Goal: Book appointment/travel/reservation

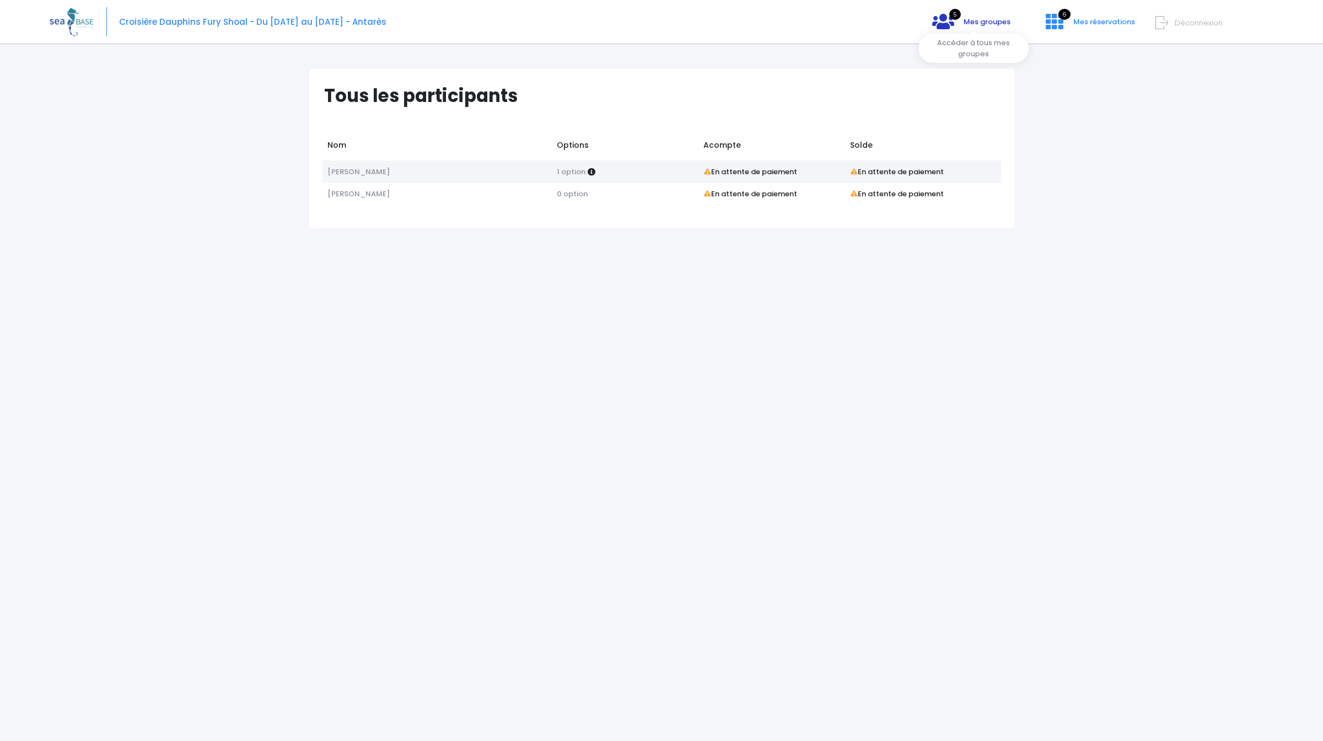
click at [987, 24] on span "Mes groupes" at bounding box center [987, 22] width 47 height 10
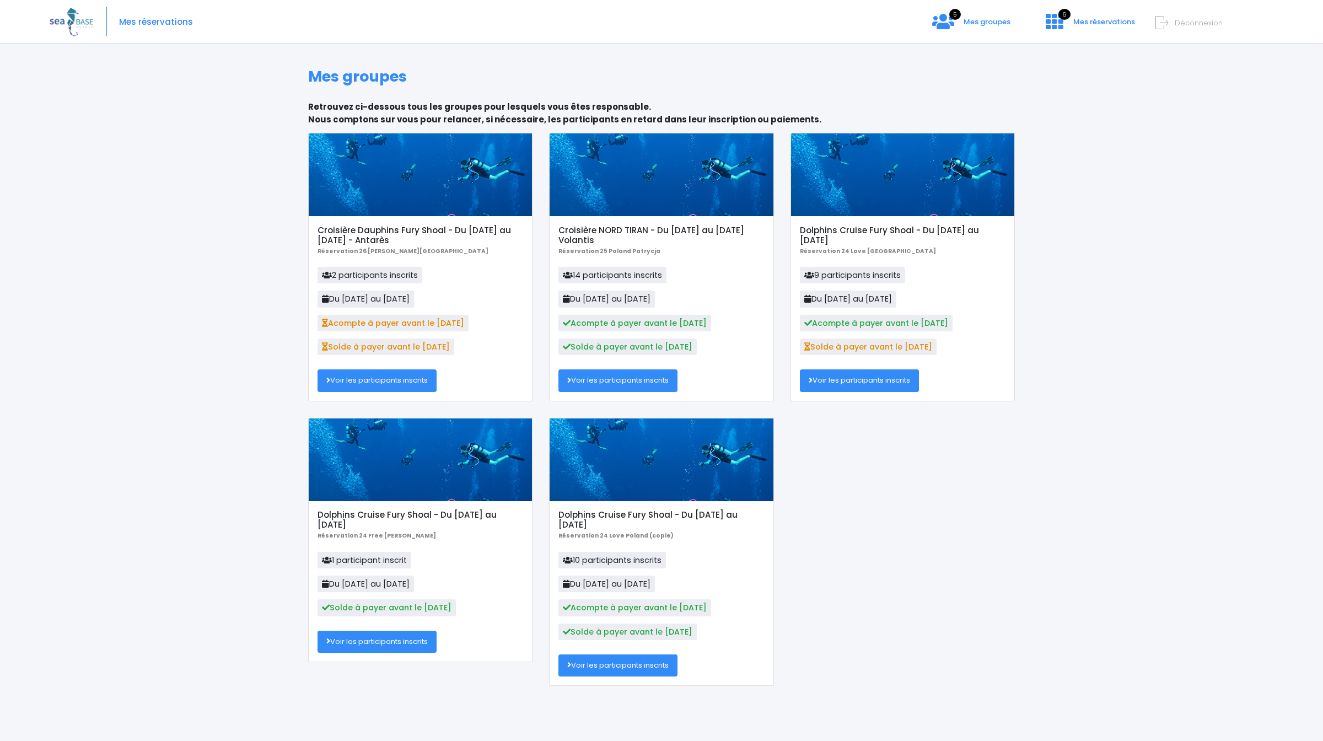
click at [482, 229] on h5 "Croisière Dauphins Fury Shoal - Du [DATE] au [DATE] - Antarès" at bounding box center [420, 235] width 206 height 20
click at [1128, 204] on div "Mes groupes Retrouvez ci-dessous tous les groupes pour lesquels vous êtes respo…" at bounding box center [662, 396] width 1224 height 690
click at [1193, 126] on div "Mes groupes Retrouvez ci-dessous tous les groupes pour lesquels vous êtes respo…" at bounding box center [662, 396] width 1224 height 690
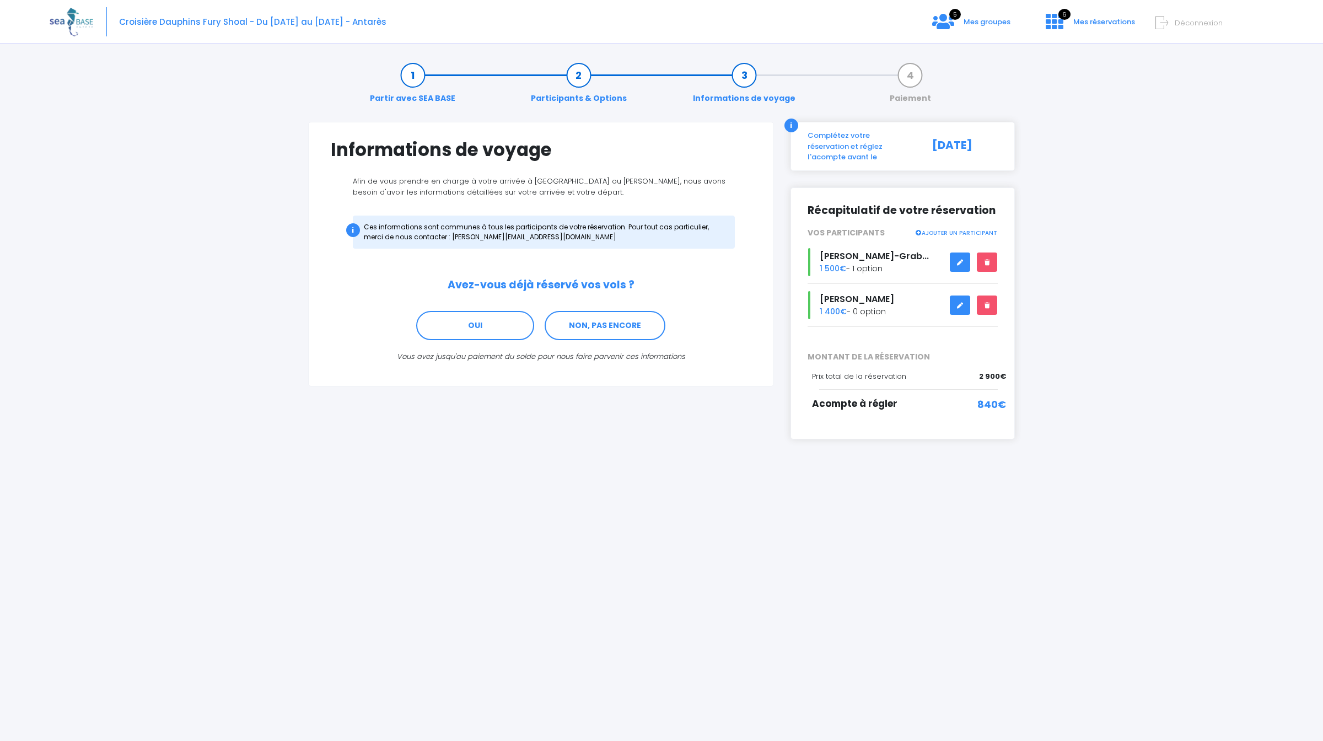
click at [954, 30] on icon at bounding box center [943, 22] width 22 height 18
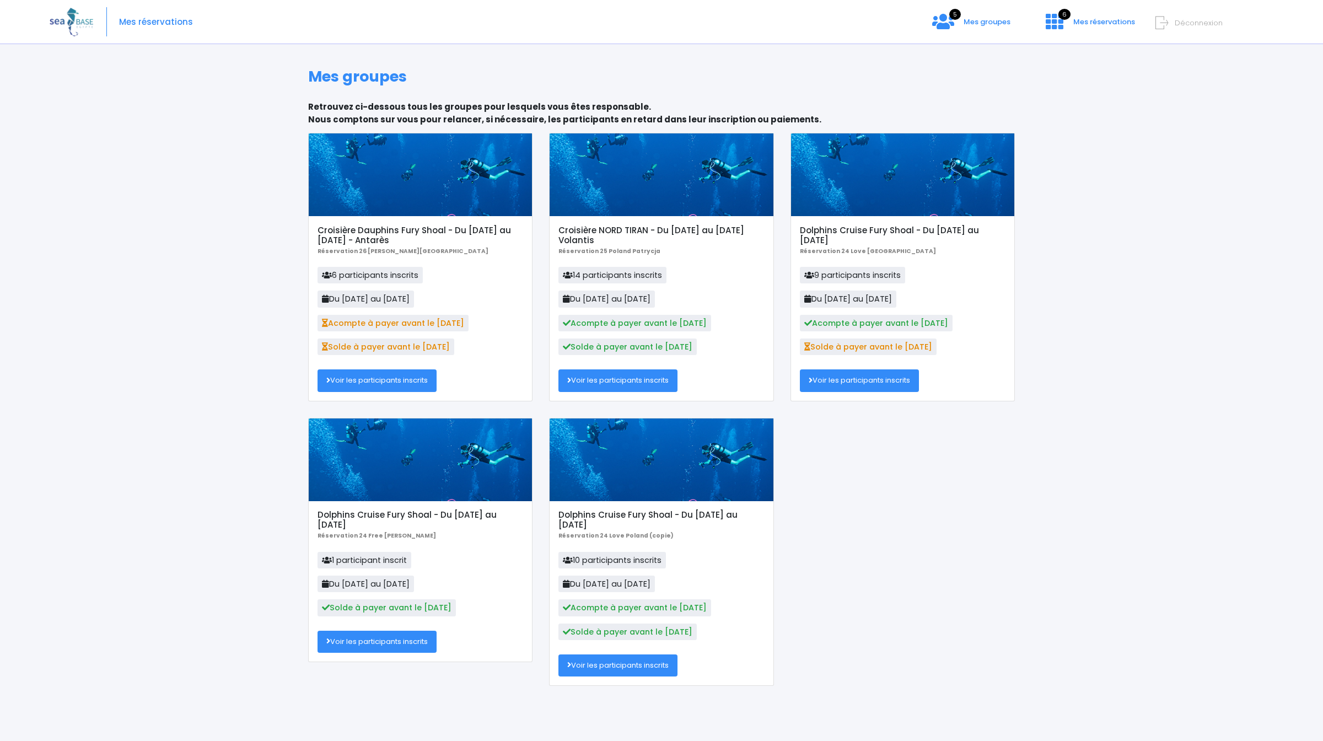
click at [482, 229] on h5 "Croisière Dauphins Fury Shoal - Du [DATE] au [DATE] - Antarès" at bounding box center [420, 235] width 206 height 20
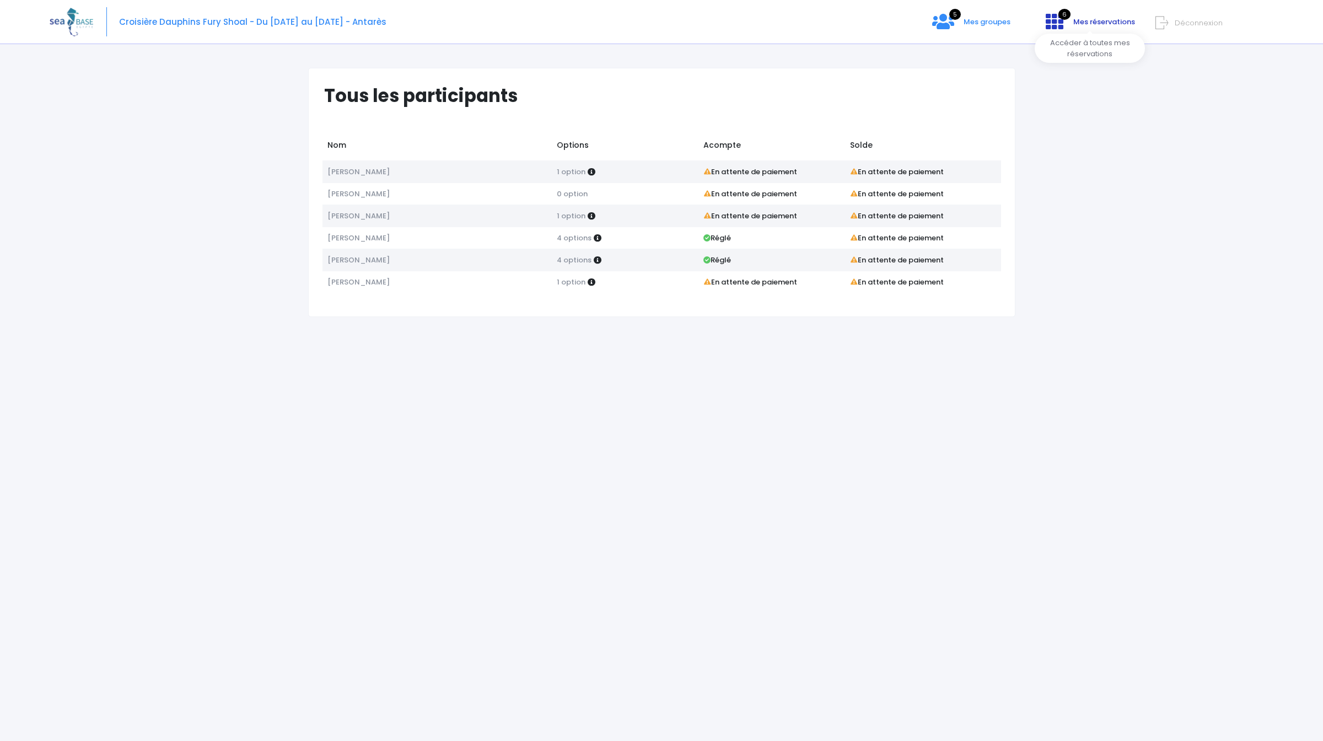
click at [1060, 22] on icon at bounding box center [1055, 22] width 18 height 18
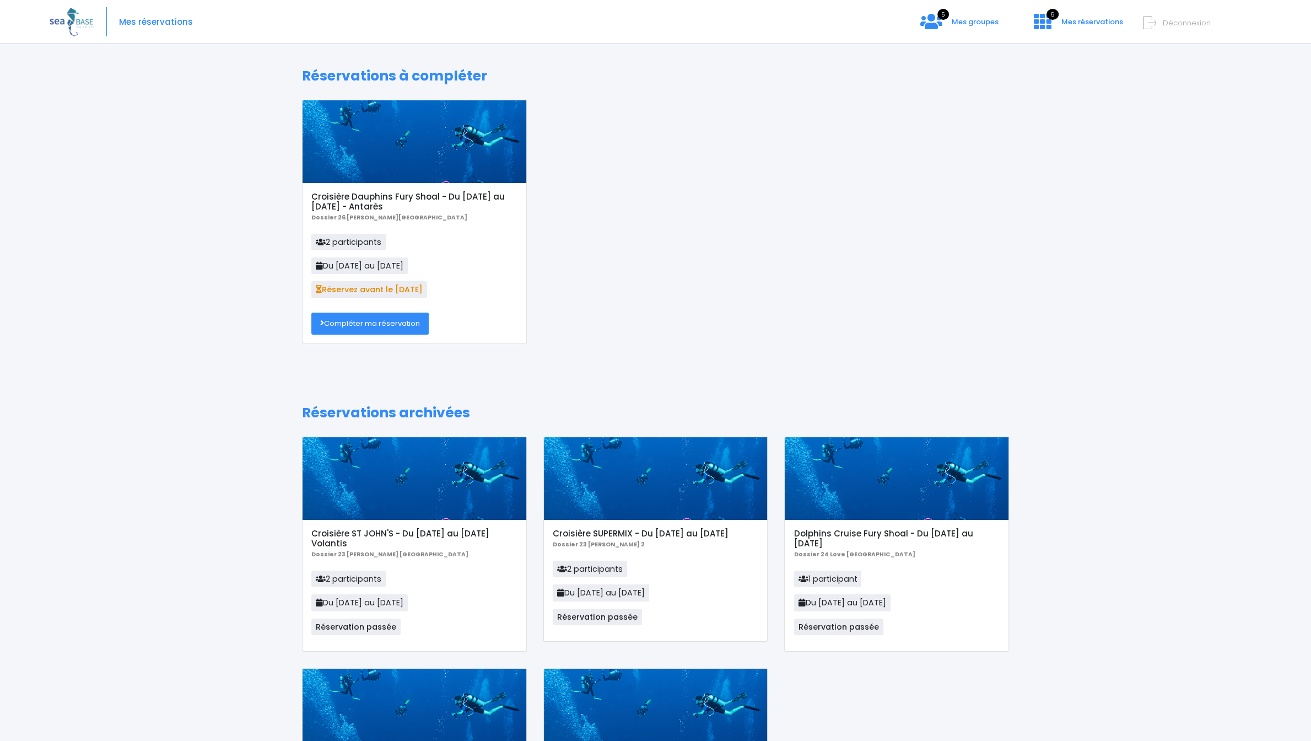
click at [411, 320] on link "Compléter ma réservation" at bounding box center [369, 324] width 117 height 22
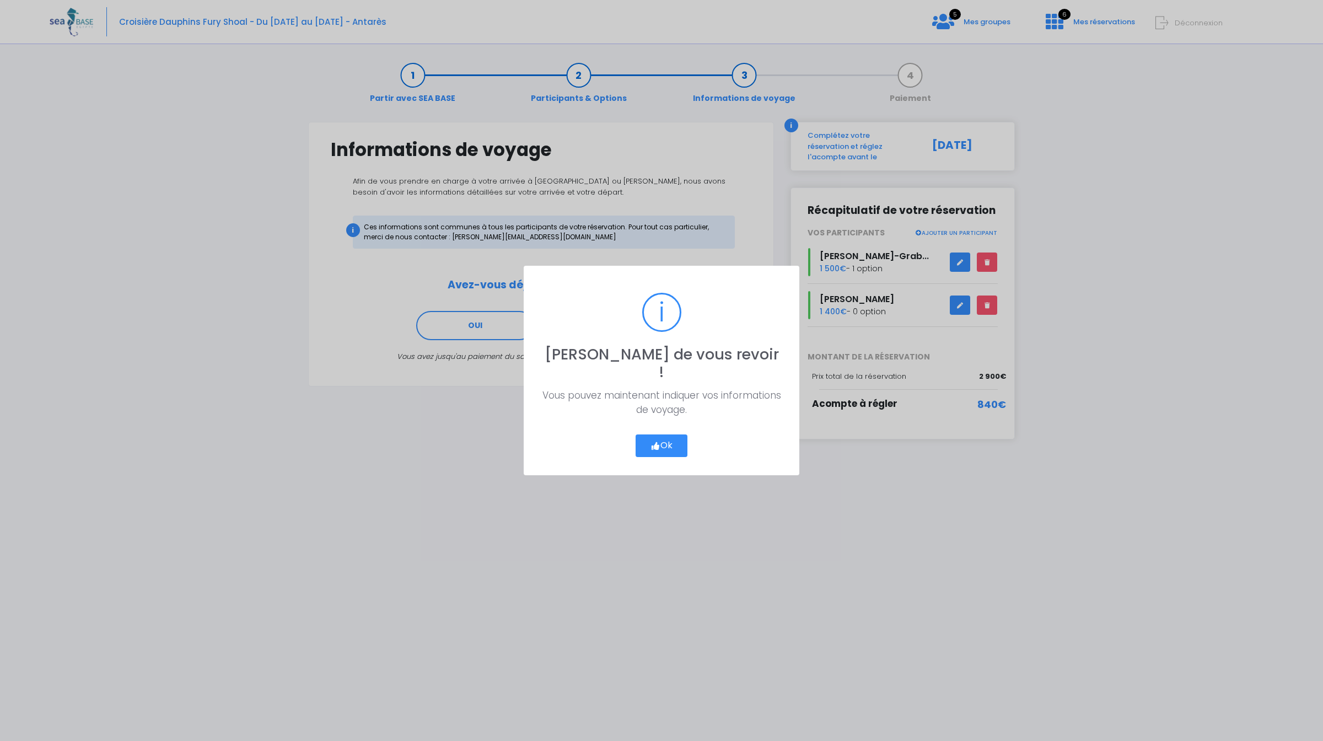
click at [677, 438] on button "Ok" at bounding box center [662, 445] width 52 height 23
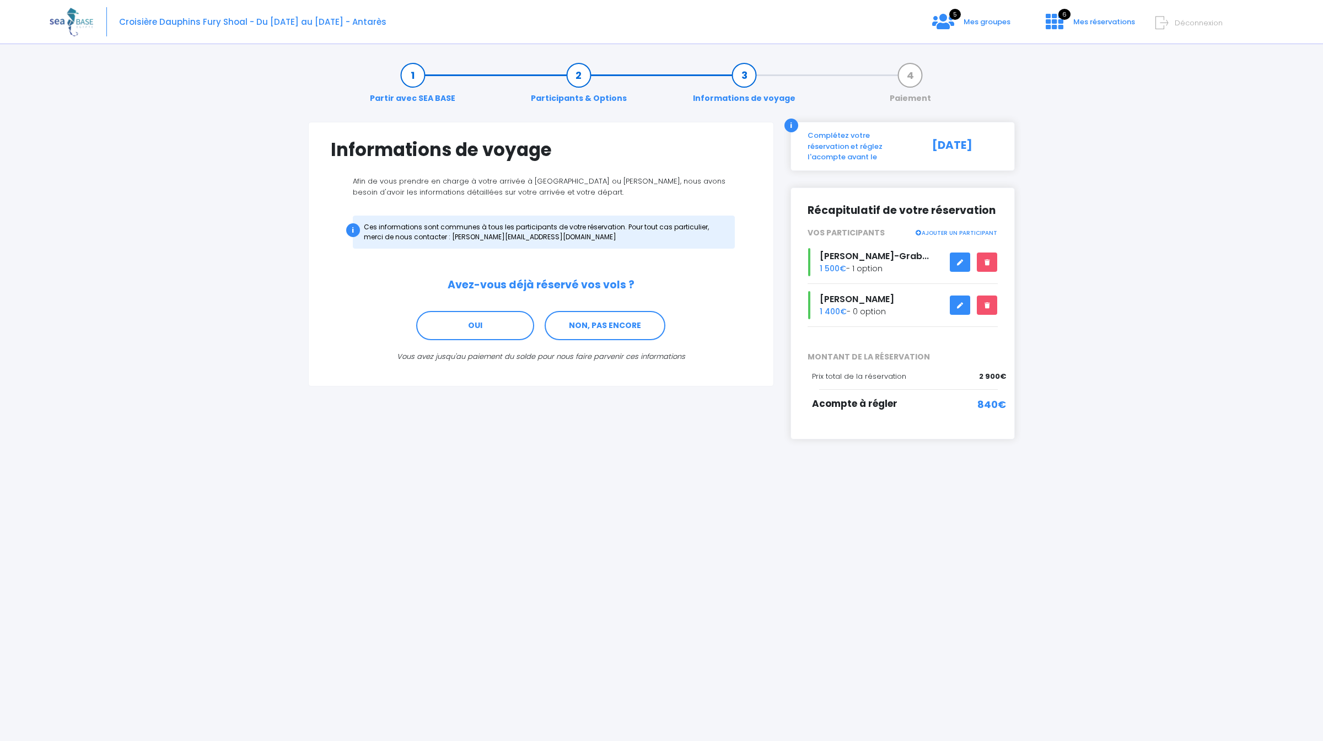
click at [1185, 331] on div "Partir avec SEA BASE Participants & Options Informations de voyage Paiement Inf…" at bounding box center [662, 396] width 1224 height 690
click at [926, 515] on div "Partir avec SEA BASE Participants & Options Informations de voyage Paiement Inf…" at bounding box center [662, 396] width 1224 height 690
click at [966, 19] on span "Mes groupes" at bounding box center [987, 22] width 47 height 10
